Goal: Task Accomplishment & Management: Complete application form

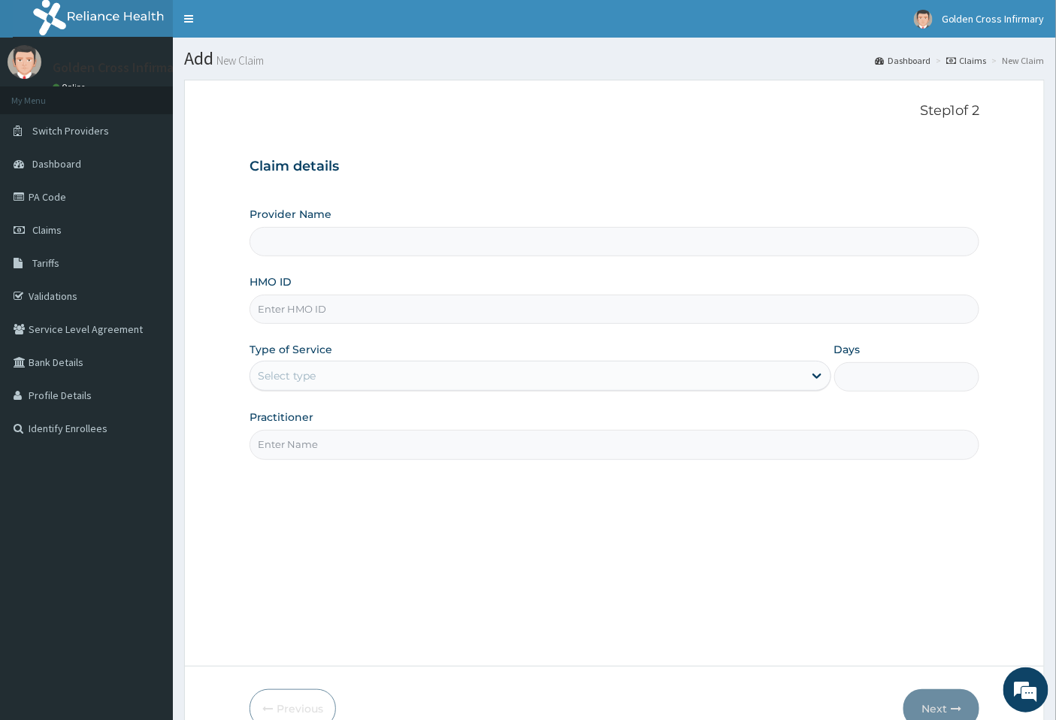
click at [381, 246] on input "Provider Name" at bounding box center [615, 241] width 731 height 29
type input "[GEOGRAPHIC_DATA] (Hospital & Maternity)"
click at [411, 292] on div "HMO ID" at bounding box center [615, 299] width 731 height 50
click at [421, 317] on input "HMO ID" at bounding box center [615, 309] width 731 height 29
click at [295, 305] on input "NGE/1033/A" at bounding box center [615, 309] width 731 height 29
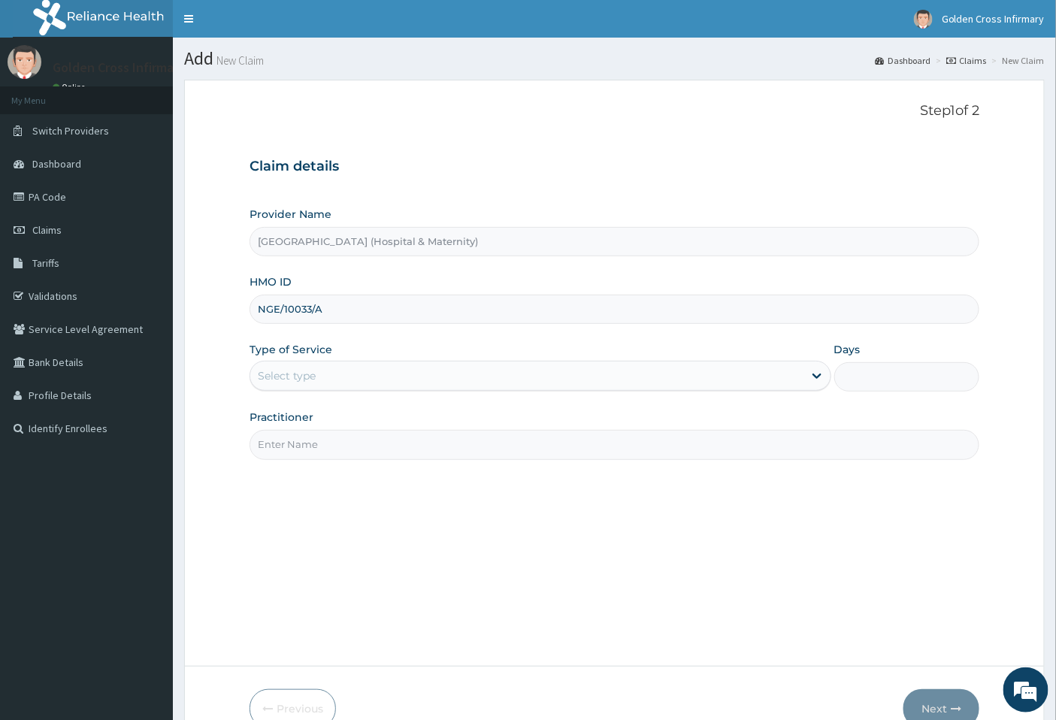
type input "NGE/10033/A"
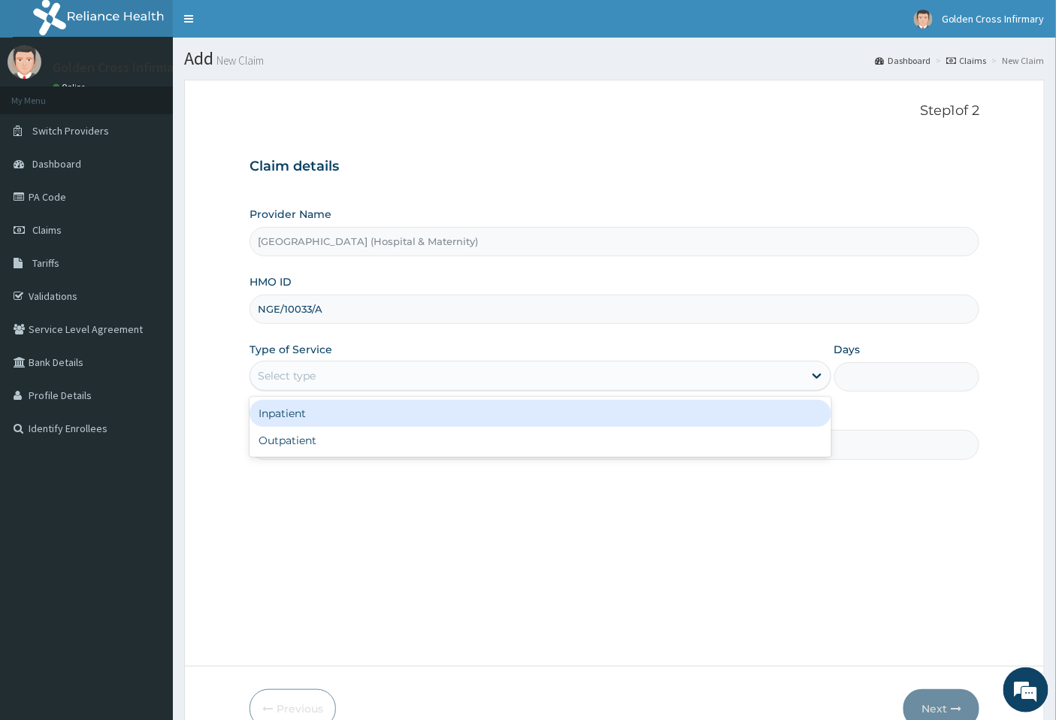
click at [274, 382] on div "Select type" at bounding box center [287, 375] width 58 height 15
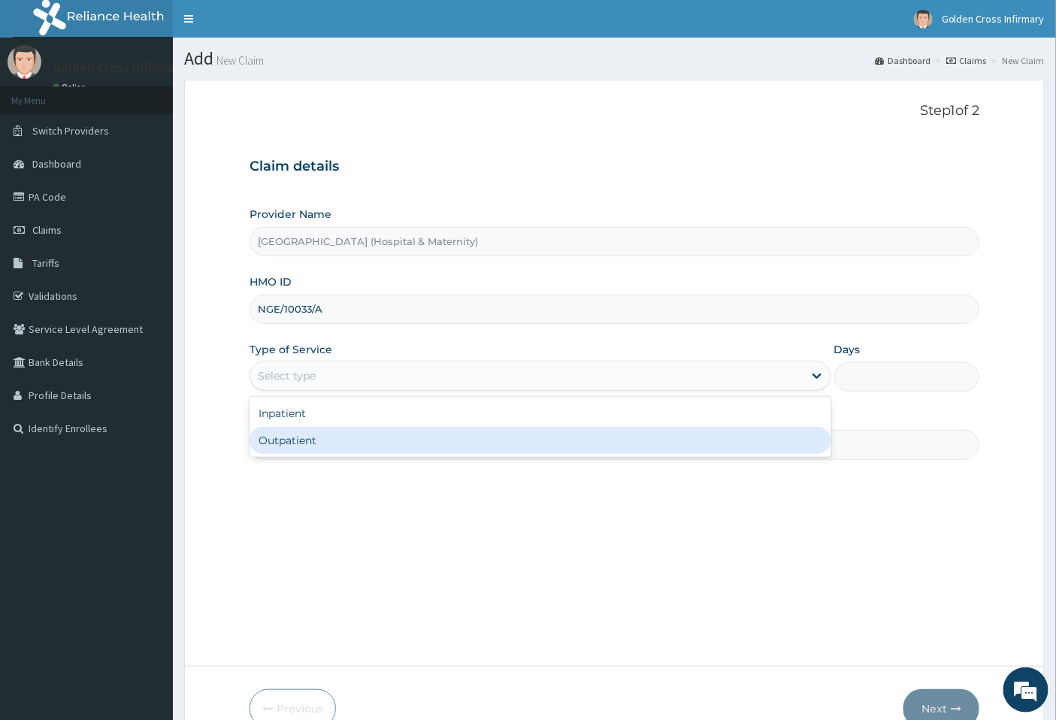
click at [298, 432] on div "Outpatient" at bounding box center [541, 440] width 582 height 27
type input "1"
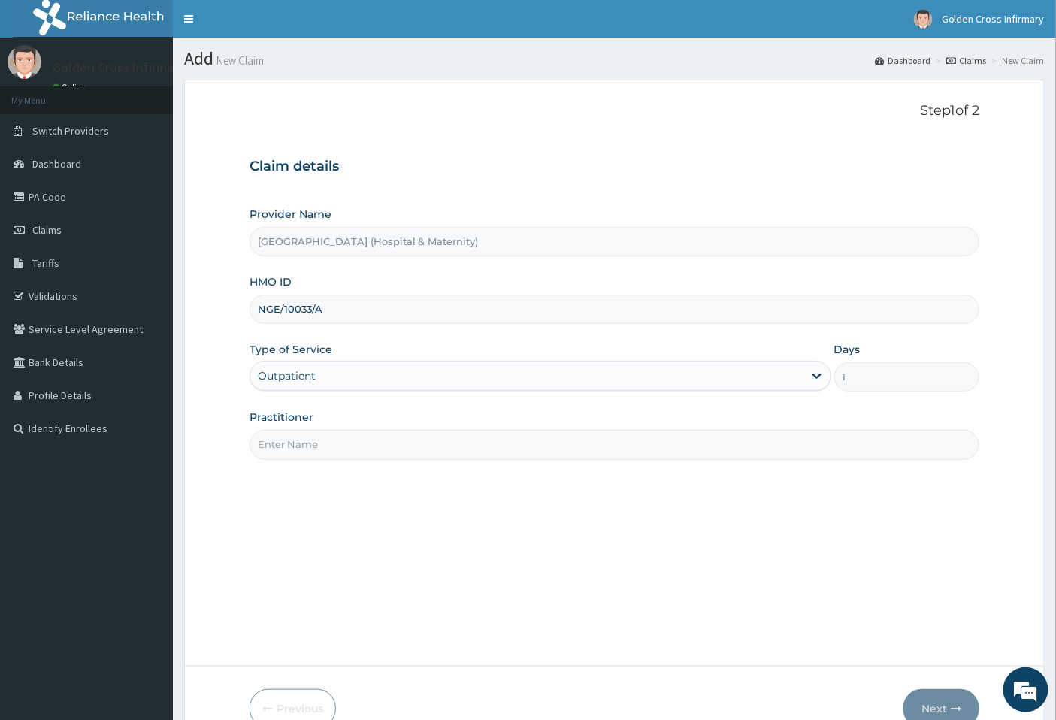
click at [306, 447] on input "Practitioner" at bounding box center [615, 444] width 731 height 29
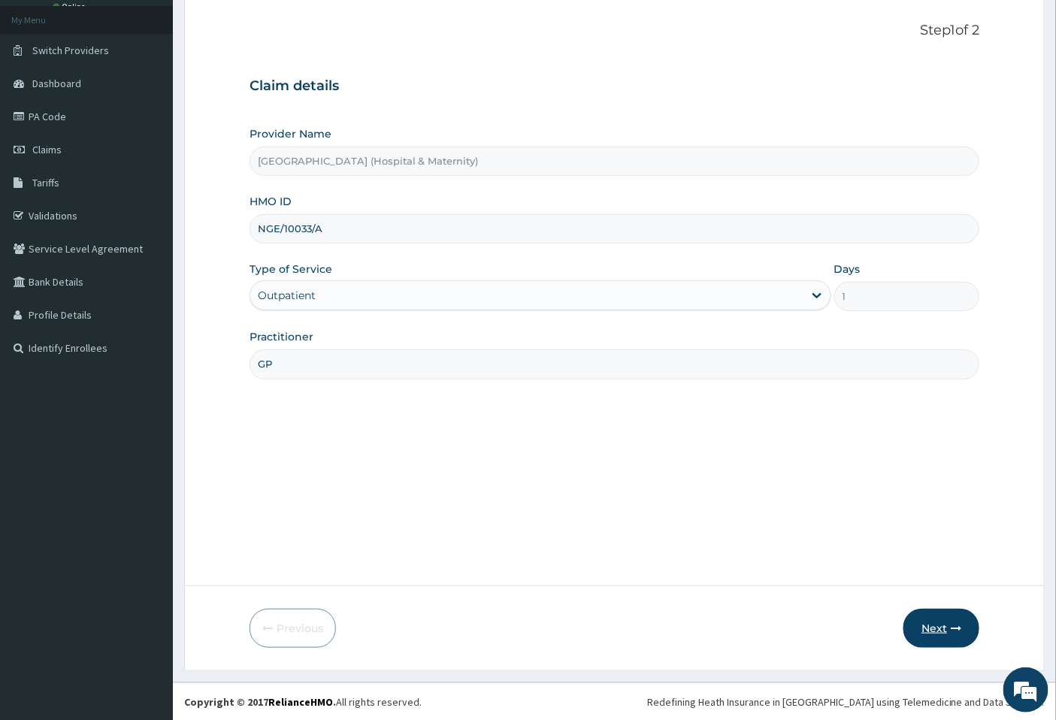
type input "GP"
click at [945, 622] on button "Next" at bounding box center [942, 628] width 76 height 39
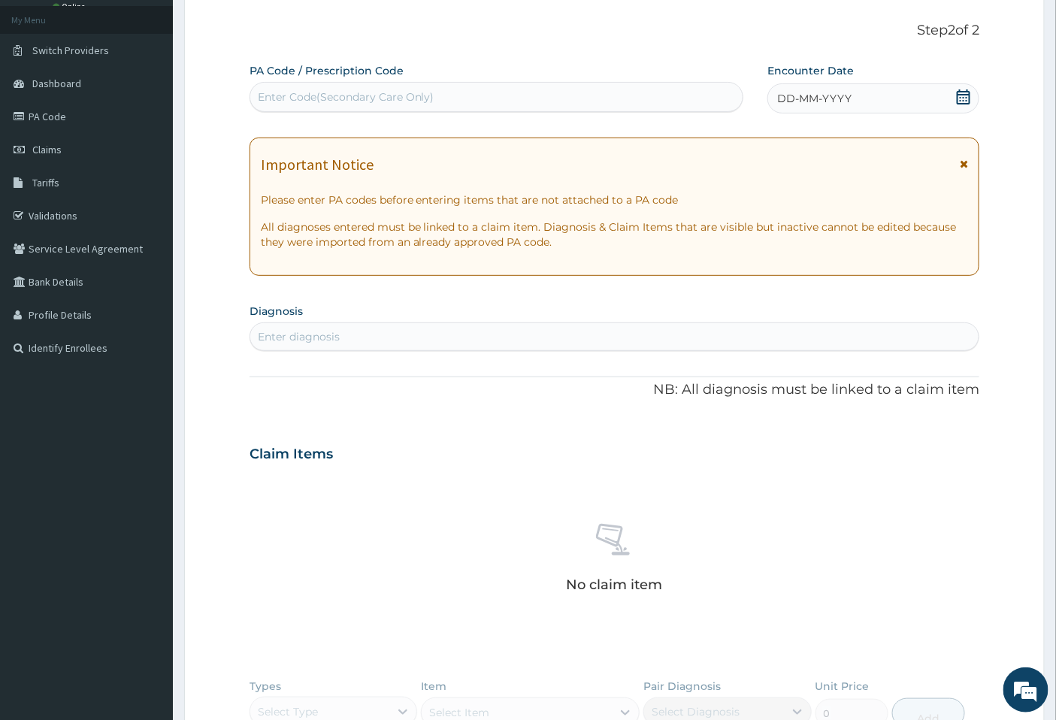
drag, startPoint x: 466, startPoint y: 103, endPoint x: 328, endPoint y: 101, distance: 138.3
click at [328, 101] on div "Enter Code(Secondary Care Only)" at bounding box center [346, 96] width 177 height 15
click at [316, 95] on div "Enter Code(Secondary Care Only)" at bounding box center [346, 96] width 177 height 15
click at [316, 94] on div "Enter Code(Secondary Care Only)" at bounding box center [346, 96] width 177 height 15
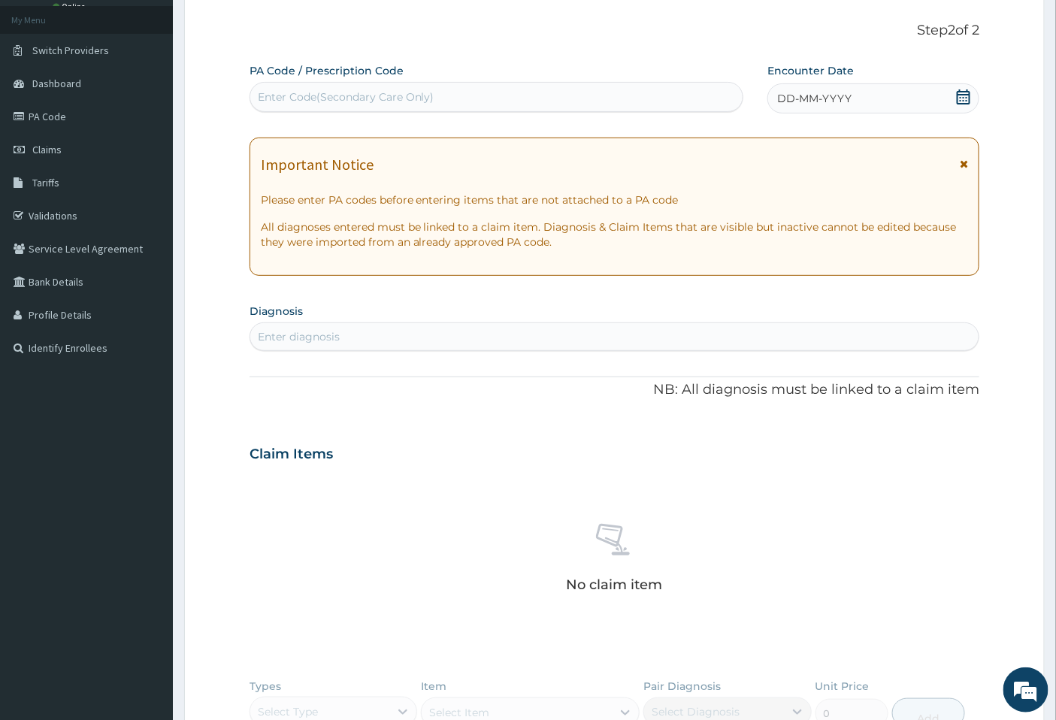
type input "K"
click at [316, 94] on div "Enter Code(Secondary Care Only)" at bounding box center [346, 96] width 177 height 15
drag, startPoint x: 313, startPoint y: 94, endPoint x: 262, endPoint y: 104, distance: 52.8
click at [256, 104] on div "Enter Code(Secondary Care Only)" at bounding box center [496, 97] width 493 height 24
click at [296, 102] on div "Enter Code(Secondary Care Only)" at bounding box center [346, 96] width 177 height 15
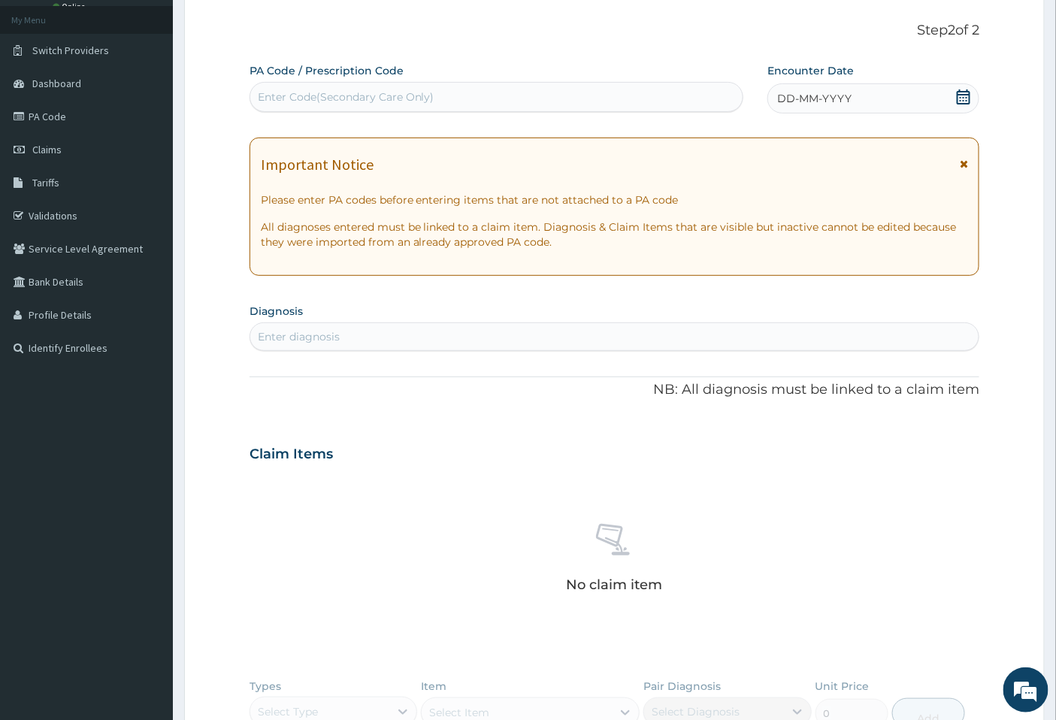
click at [320, 93] on div "Enter Code(Secondary Care Only)" at bounding box center [346, 96] width 177 height 15
type input "L"
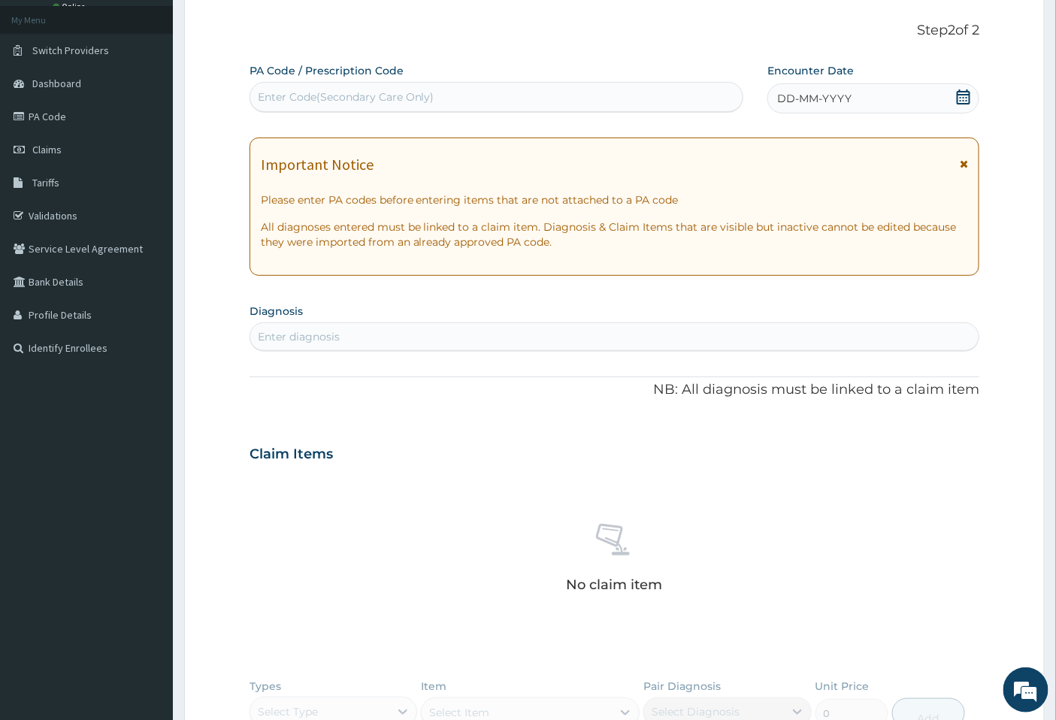
drag, startPoint x: 320, startPoint y: 93, endPoint x: 295, endPoint y: 95, distance: 24.9
click at [295, 95] on div "Enter Code(Secondary Care Only)" at bounding box center [346, 96] width 177 height 15
drag, startPoint x: 295, startPoint y: 95, endPoint x: 278, endPoint y: 94, distance: 17.3
click at [269, 102] on div "Enter Code(Secondary Care Only)" at bounding box center [346, 96] width 177 height 15
click at [280, 93] on div "Enter Code(Secondary Care Only)" at bounding box center [346, 96] width 177 height 15
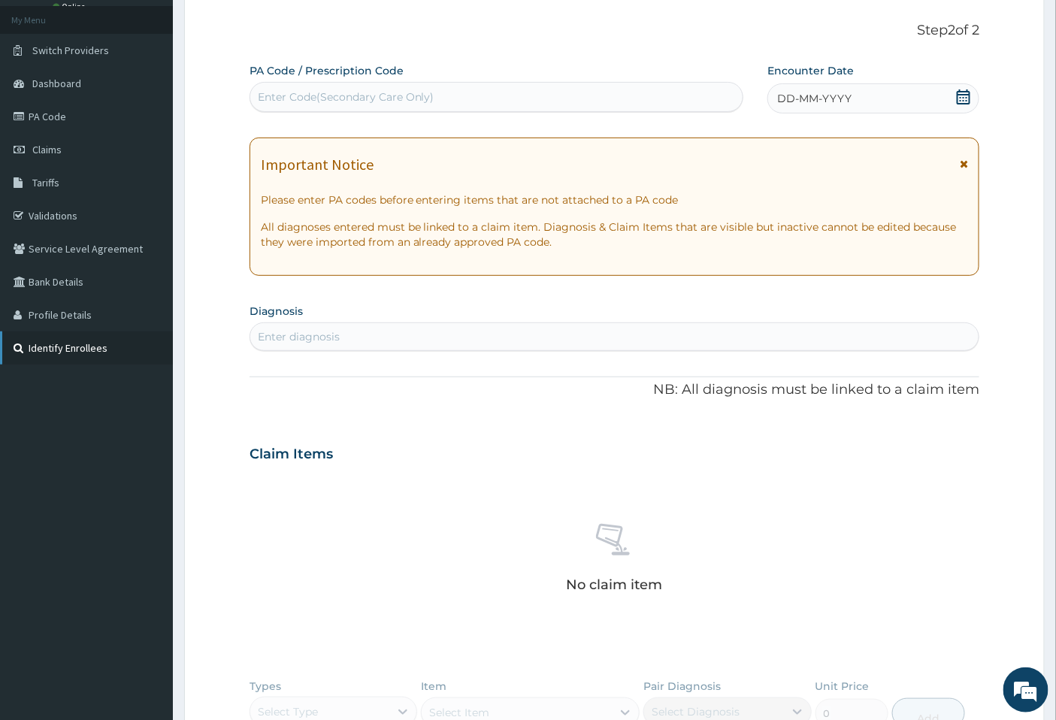
drag, startPoint x: 280, startPoint y: 93, endPoint x: 160, endPoint y: 339, distance: 273.7
click at [160, 339] on link "Identify Enrollees" at bounding box center [86, 348] width 173 height 33
click at [275, 78] on div "PA Code / Prescription Code Enter Code(Secondary Care Only)" at bounding box center [497, 87] width 495 height 49
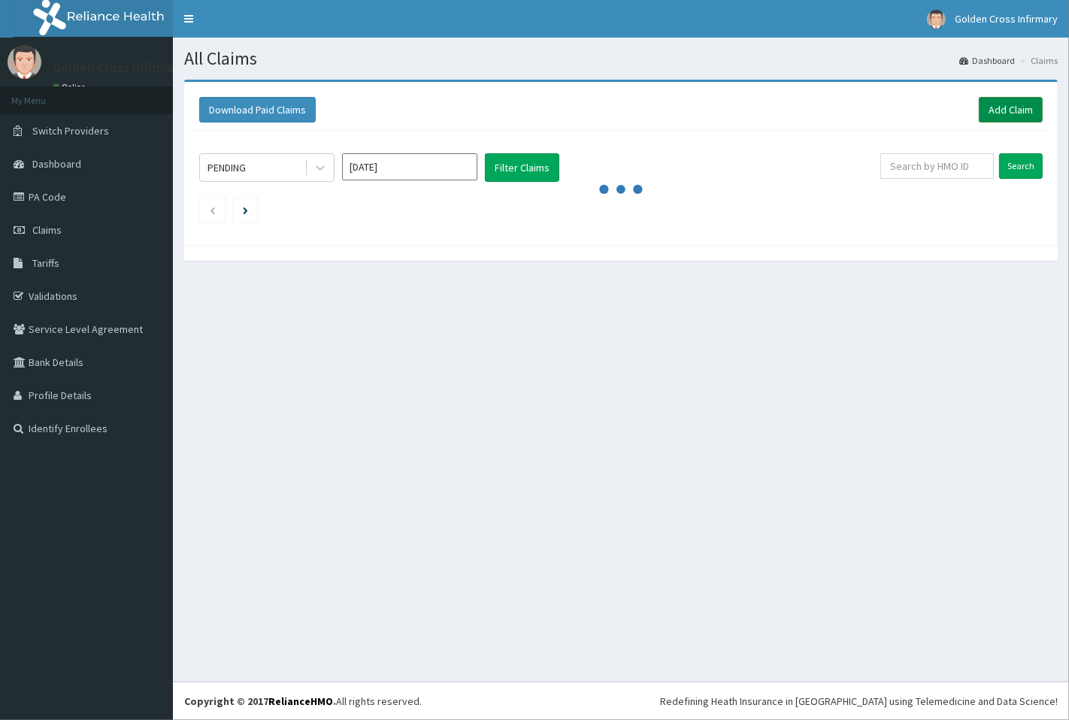
click at [1008, 108] on link "Add Claim" at bounding box center [1011, 110] width 64 height 26
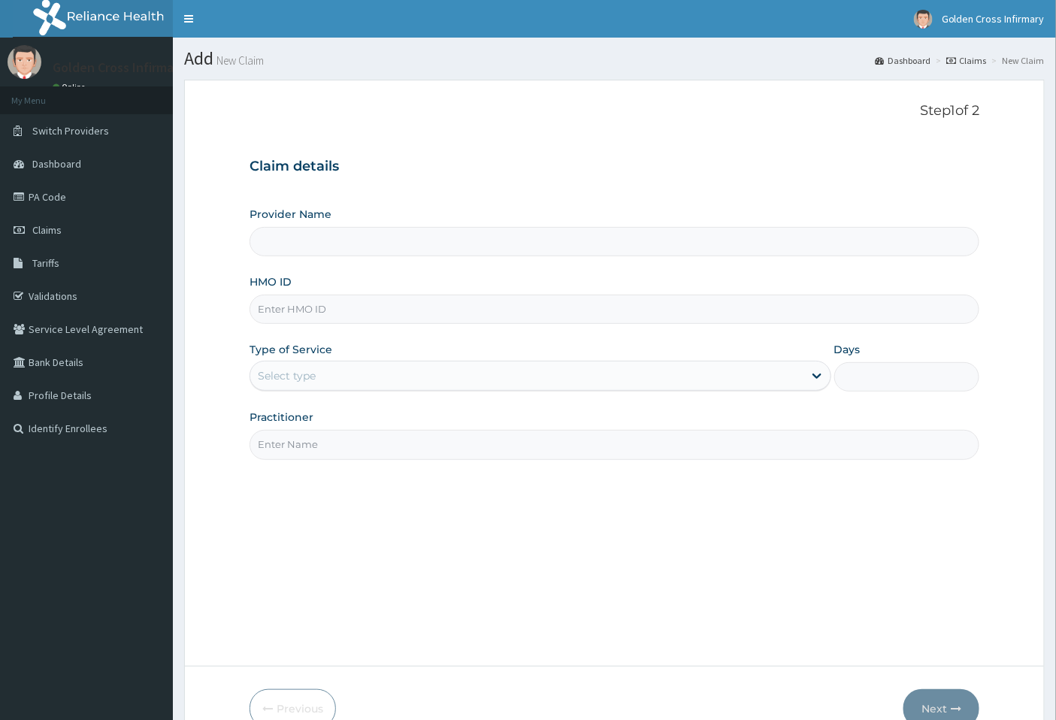
click at [522, 263] on div "Provider Name HMO ID Type of Service Select type Days Practitioner" at bounding box center [615, 333] width 731 height 253
type input "Golden Cross Infirmary (Hospital & Maternity)"
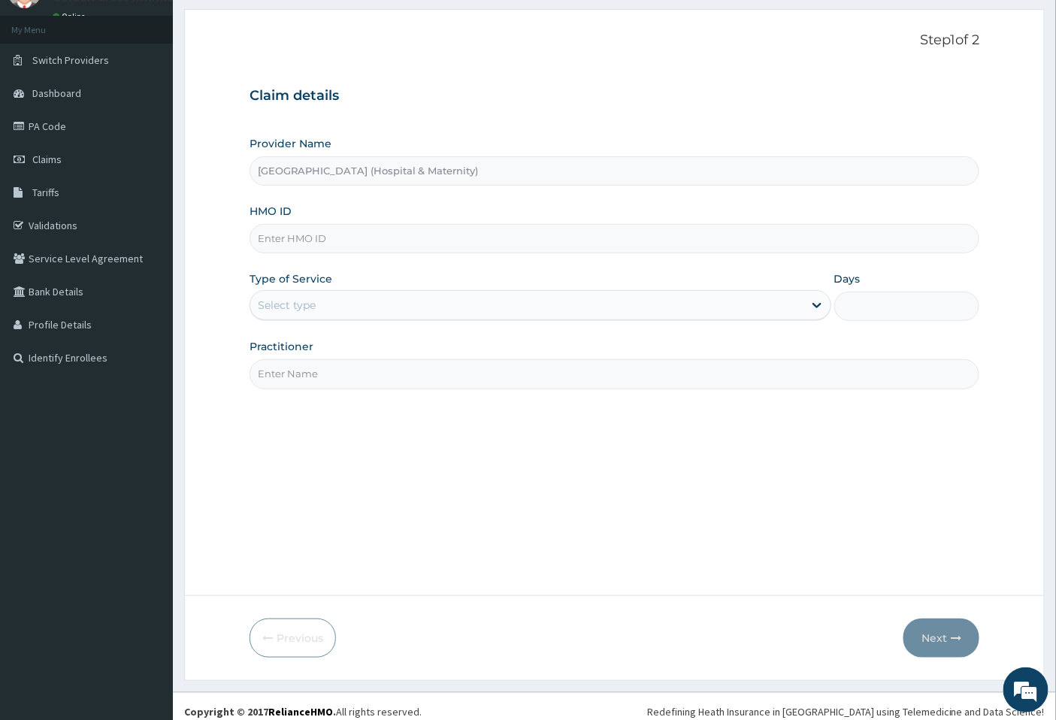
scroll to position [80, 0]
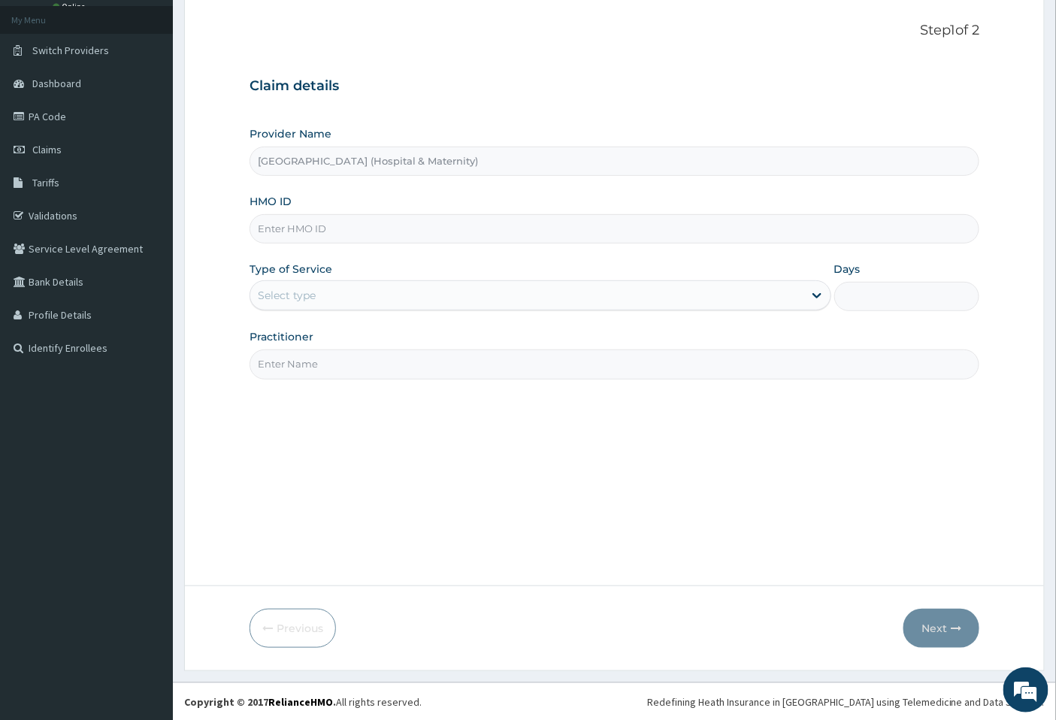
click at [424, 231] on input "HMO ID" at bounding box center [615, 228] width 731 height 29
type input "nge/10033/a"
click at [586, 306] on div "Select type" at bounding box center [526, 295] width 553 height 24
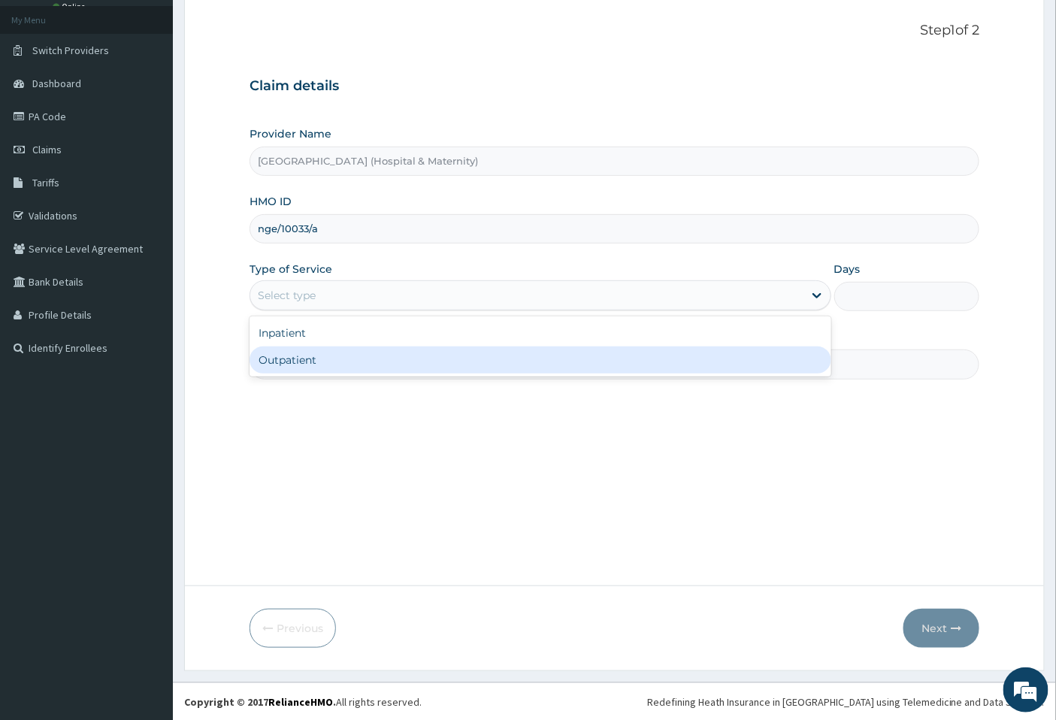
click at [589, 364] on div "Outpatient" at bounding box center [541, 360] width 582 height 27
type input "1"
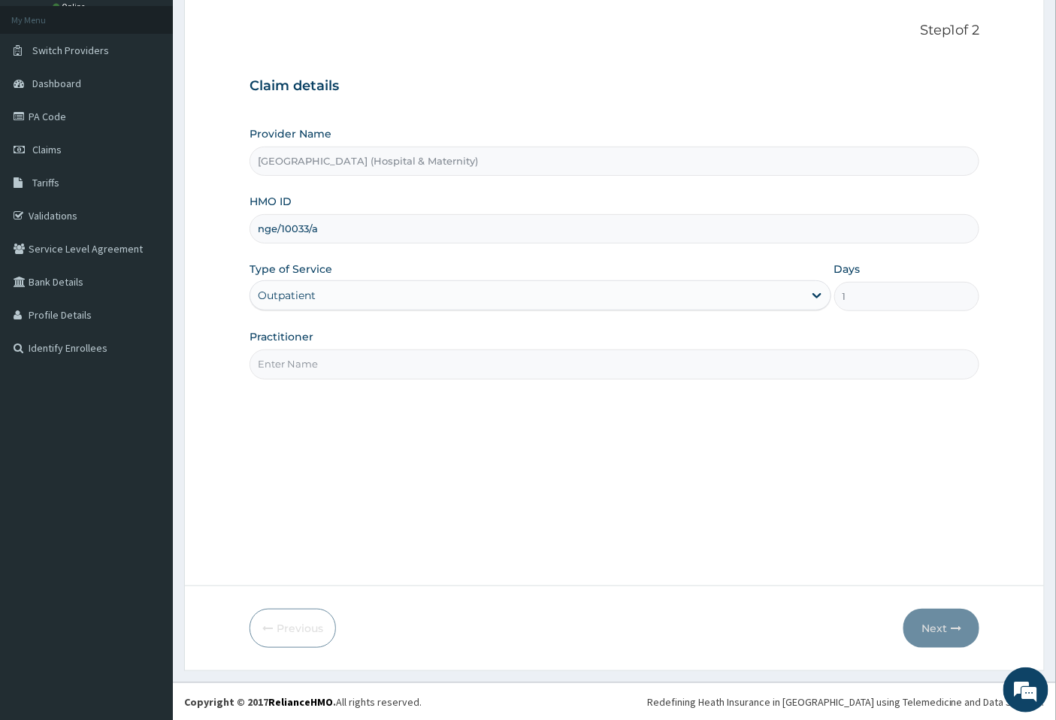
click at [377, 376] on input "Practitioner" at bounding box center [615, 364] width 731 height 29
type input "physician consultant"
click at [949, 621] on button "Next" at bounding box center [942, 628] width 76 height 39
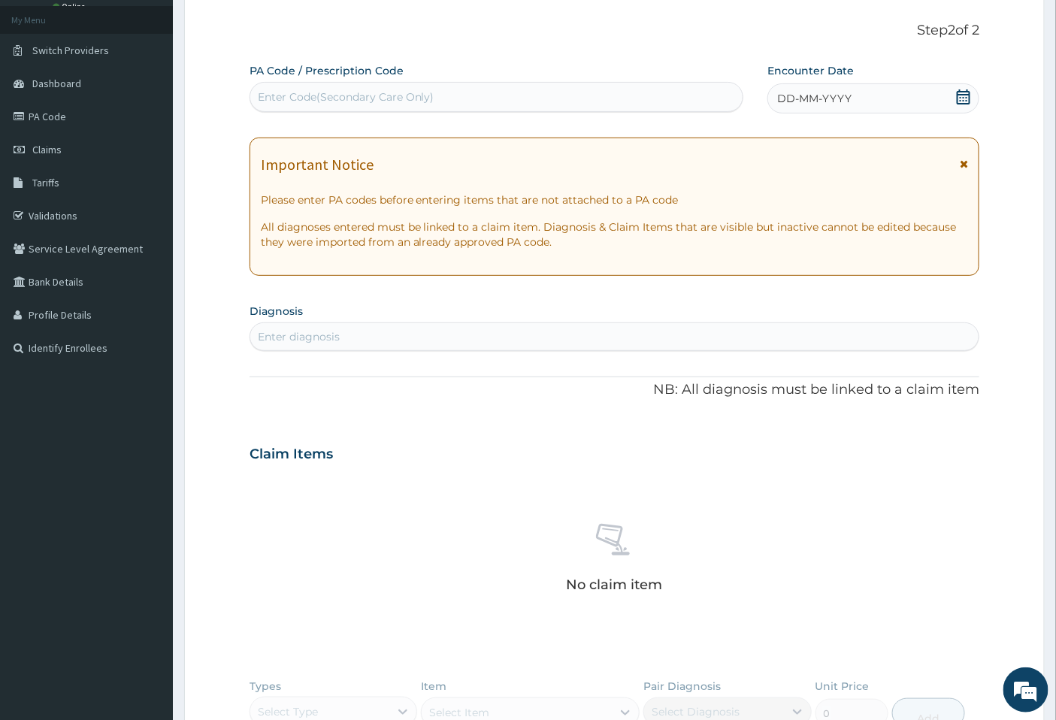
drag, startPoint x: 472, startPoint y: 98, endPoint x: 386, endPoint y: 121, distance: 88.6
click at [386, 121] on div "PA Code / Prescription Code Enter Code(Secondary Care Only) Encounter Date DD-M…" at bounding box center [615, 452] width 731 height 778
click at [382, 107] on div "Enter Code(Secondary Care Only)" at bounding box center [496, 97] width 493 height 24
click at [318, 92] on div "Enter Code(Secondary Care Only)" at bounding box center [346, 96] width 177 height 15
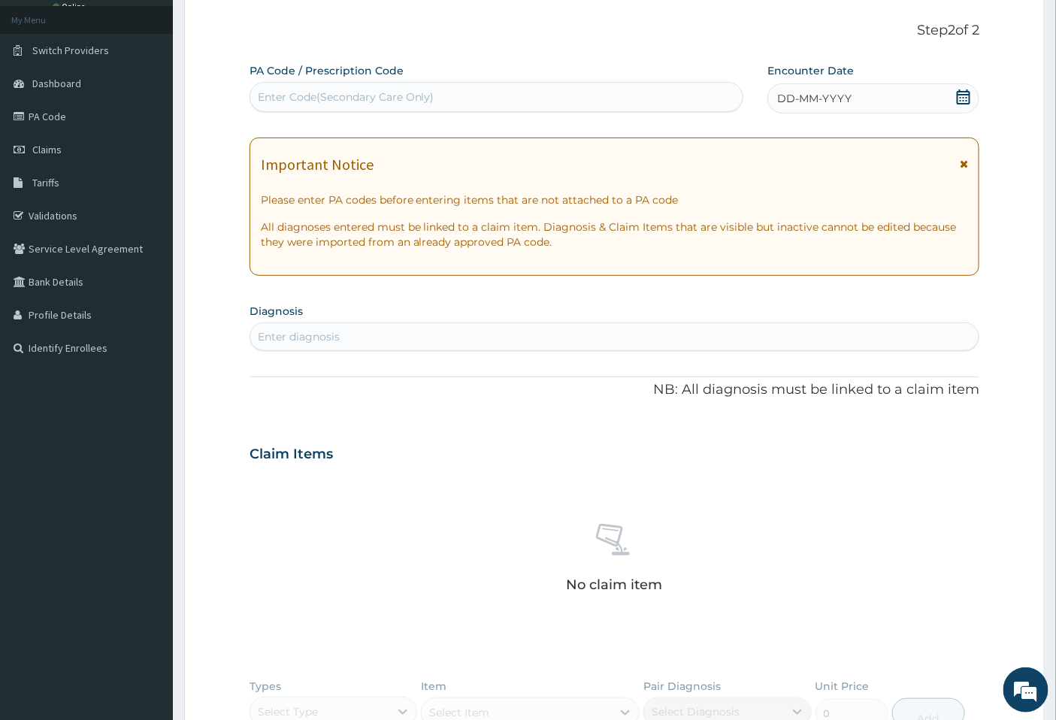
click at [318, 92] on div "Enter Code(Secondary Care Only)" at bounding box center [346, 96] width 177 height 15
click at [460, 98] on div "Enter Code(Secondary Care Only)" at bounding box center [496, 97] width 493 height 24
click at [424, 95] on div "Enter Code(Secondary Care Only)" at bounding box center [346, 96] width 177 height 15
type input "V"
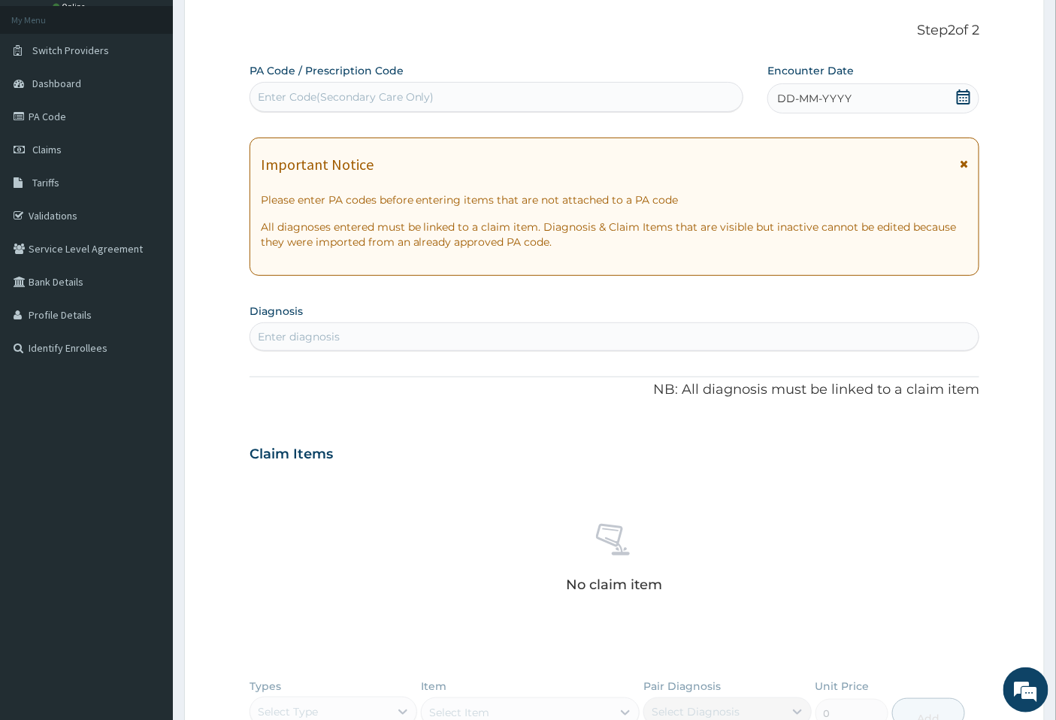
drag, startPoint x: 424, startPoint y: 96, endPoint x: 363, endPoint y: 101, distance: 61.1
click at [363, 101] on div "Enter Code(Secondary Care Only)" at bounding box center [346, 96] width 177 height 15
type input "FZFG"
type input "PZ/6D"
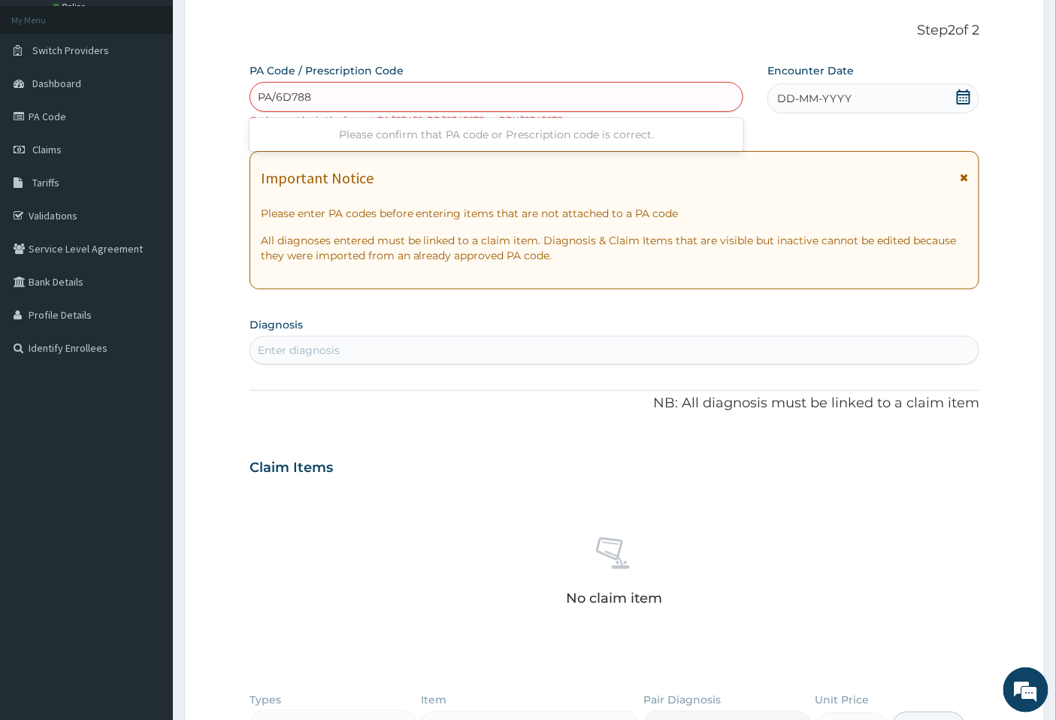
type input "PA/6D788E"
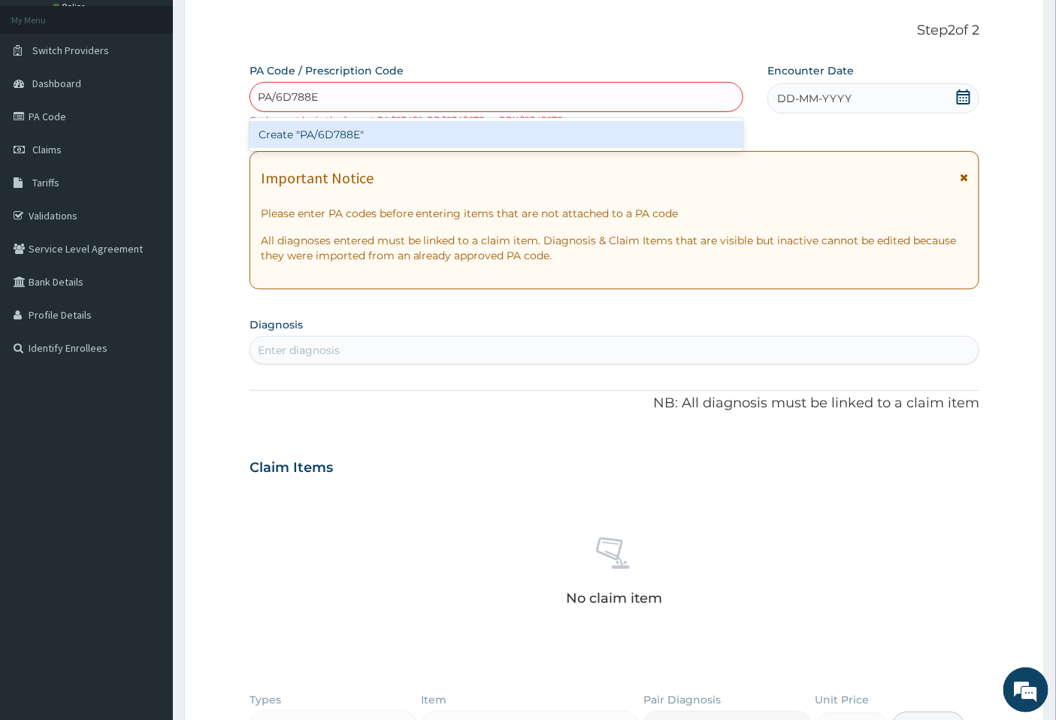
click at [392, 132] on div "Create "PA/6D788E"" at bounding box center [497, 134] width 495 height 27
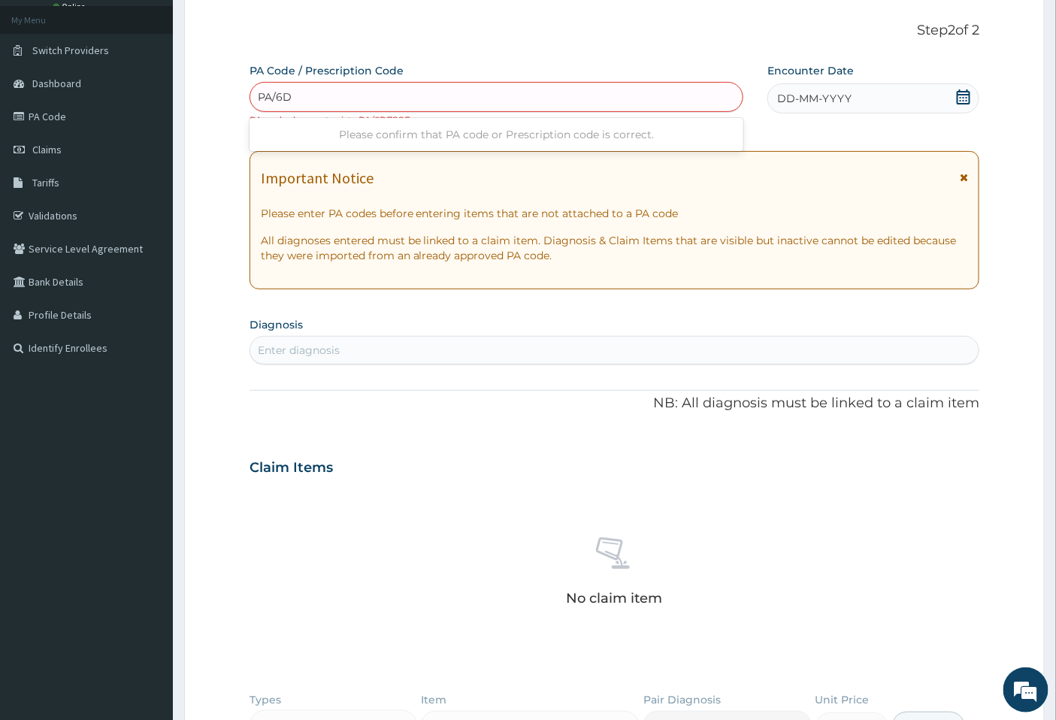
type input "PA/6D"
type input "PA/6D887E"
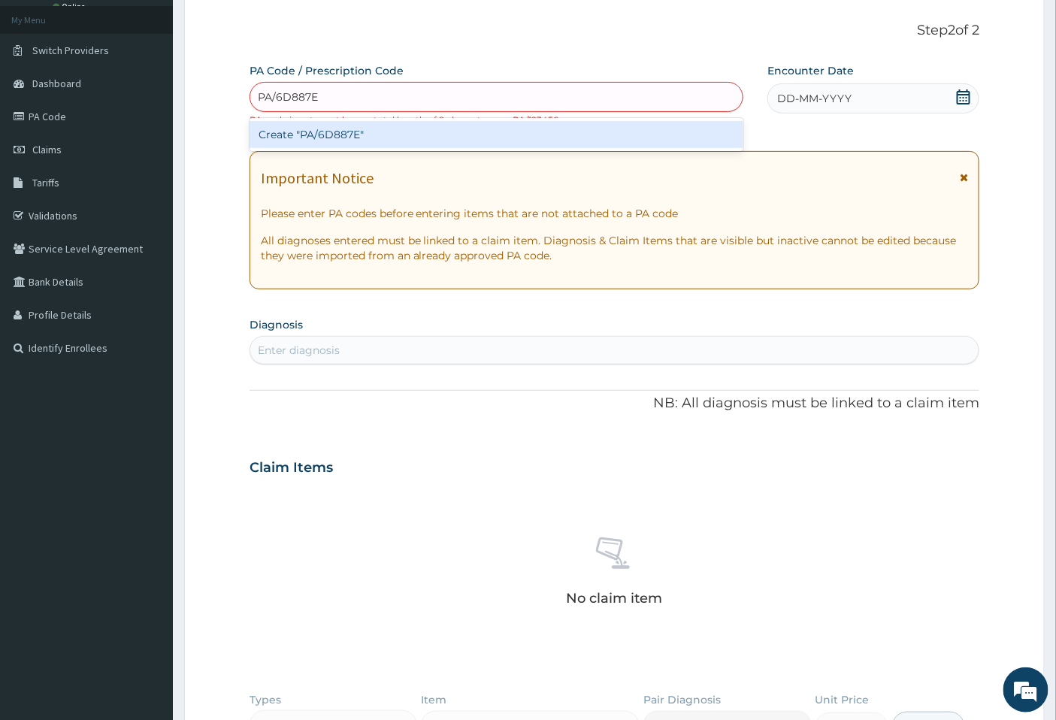
click at [429, 135] on div "Create "PA/6D887E"" at bounding box center [497, 134] width 495 height 27
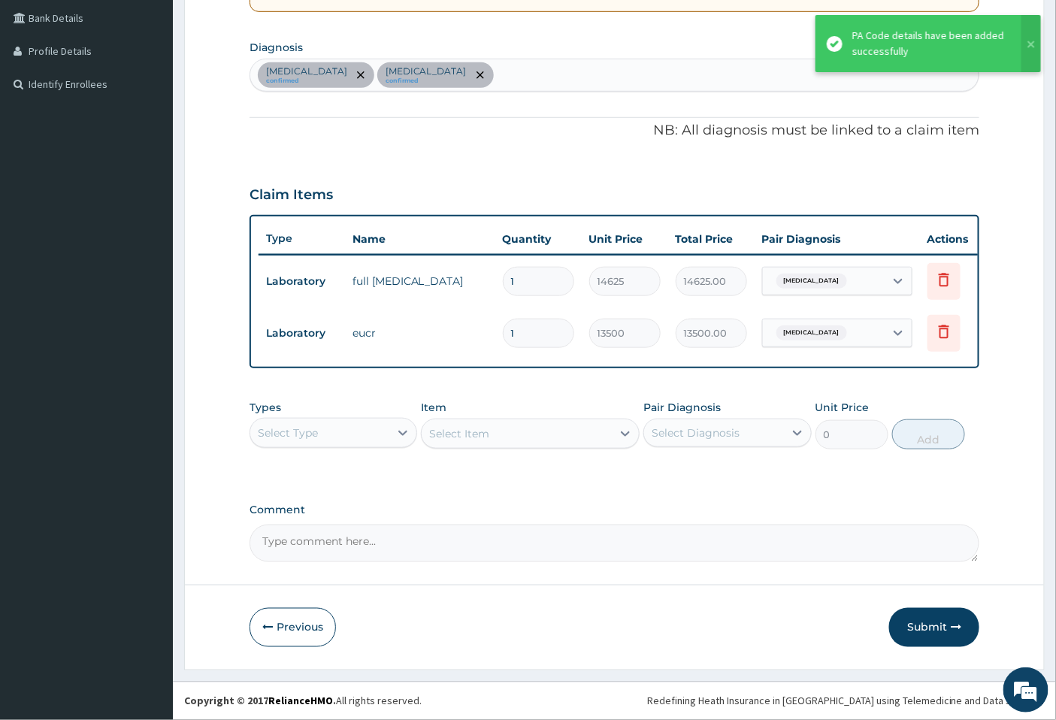
scroll to position [355, 0]
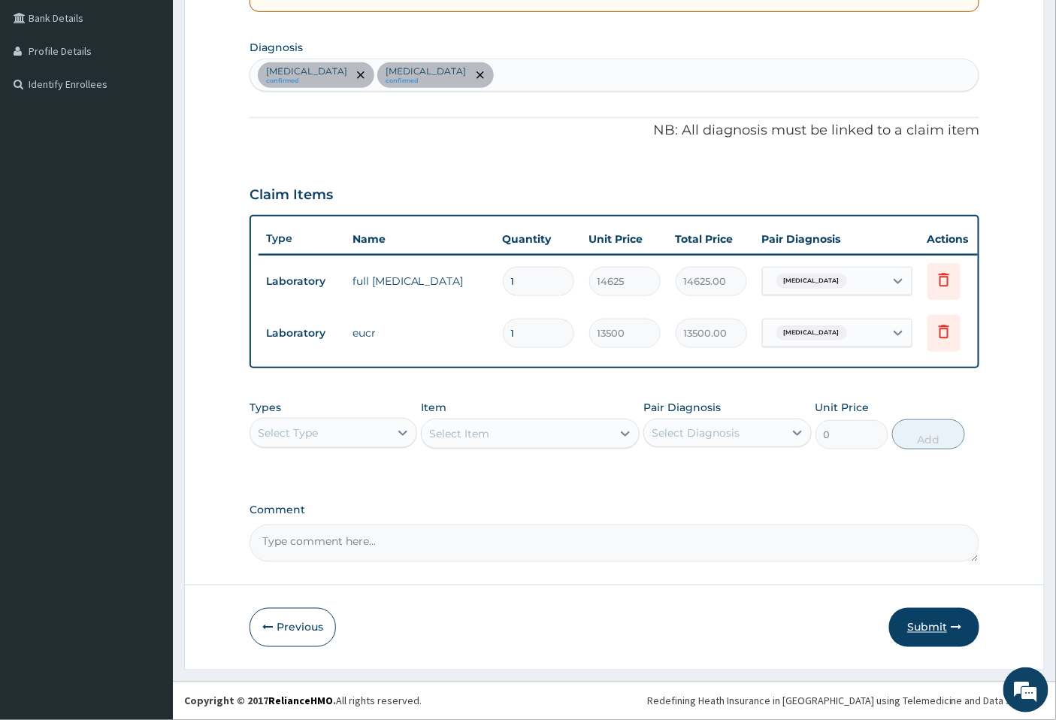
click at [945, 620] on button "Submit" at bounding box center [934, 627] width 90 height 39
